Goal: Use online tool/utility

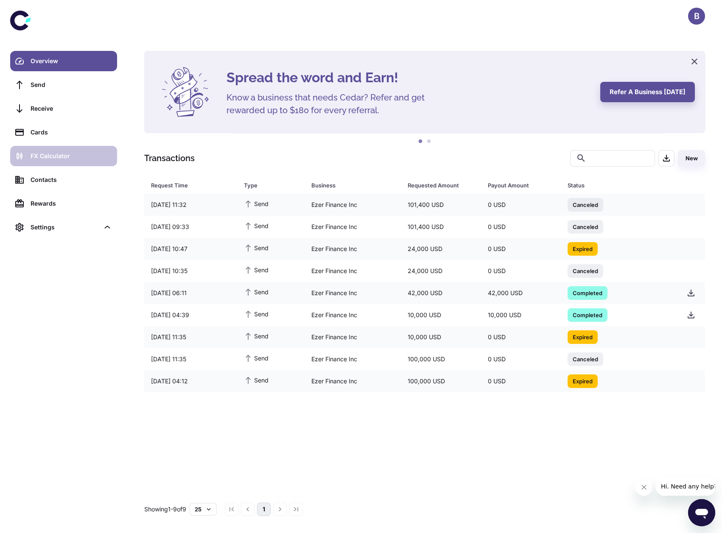
click at [61, 155] on div "FX Calculator" at bounding box center [71, 155] width 81 height 9
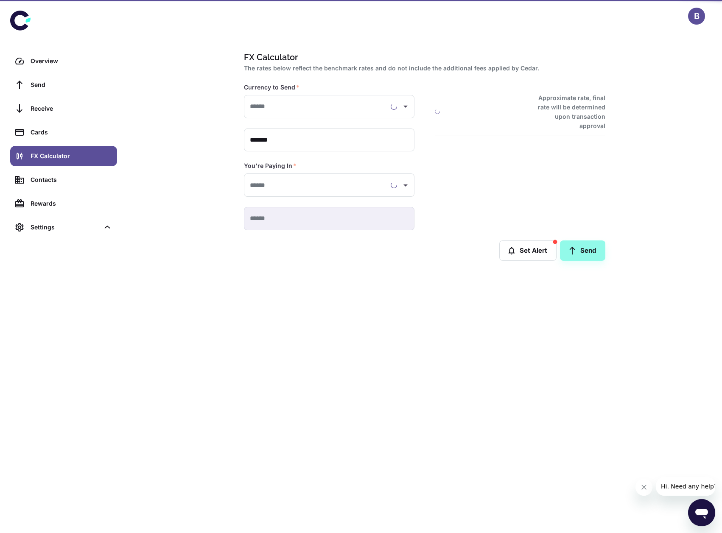
type input "**********"
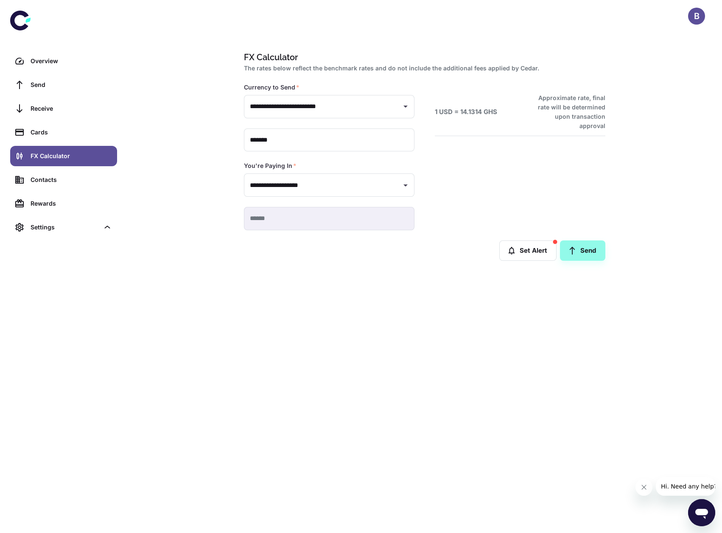
type input "**********"
